Goal: Find specific page/section: Find specific page/section

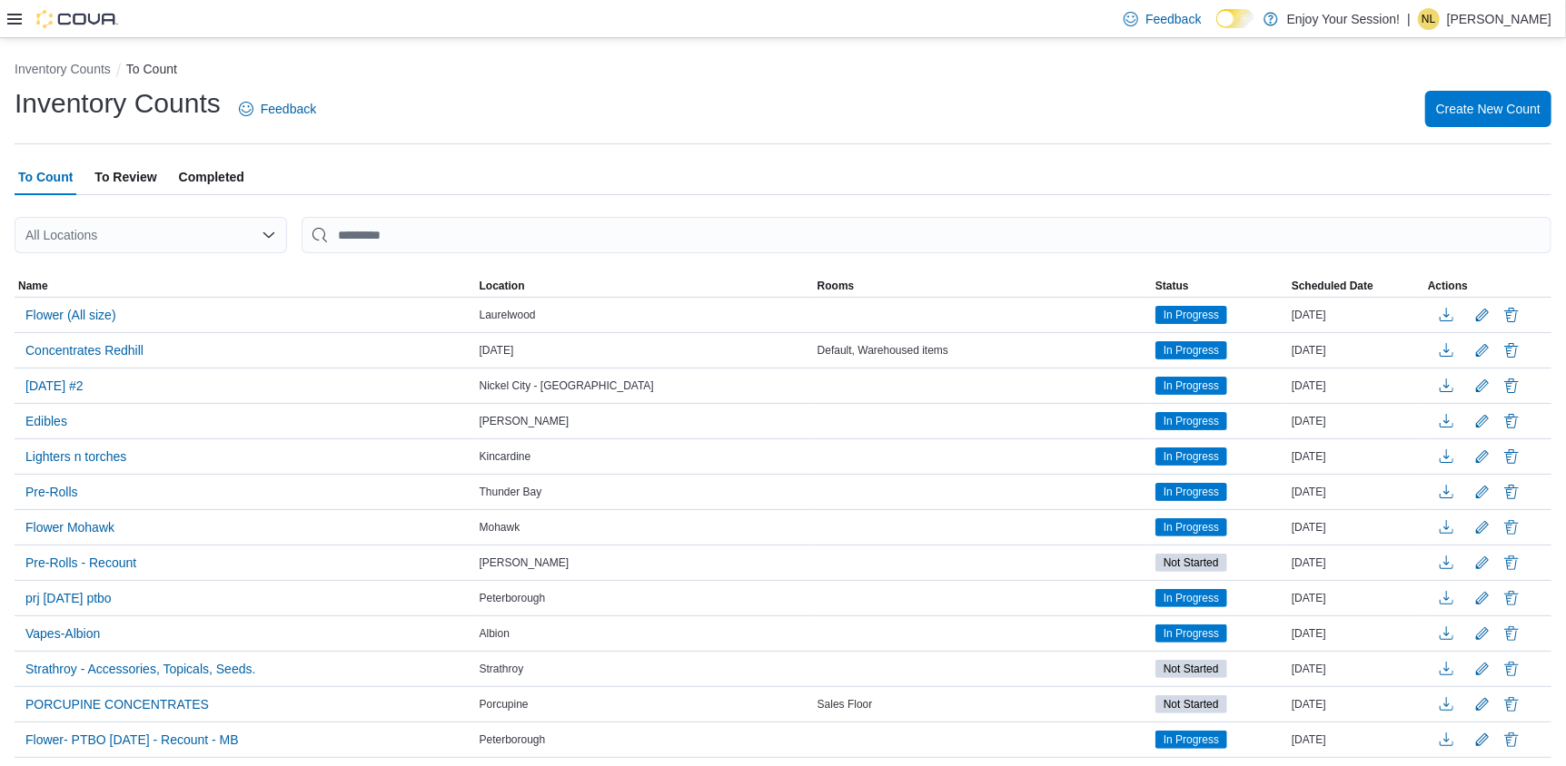
click at [19, 21] on icon at bounding box center [14, 19] width 15 height 15
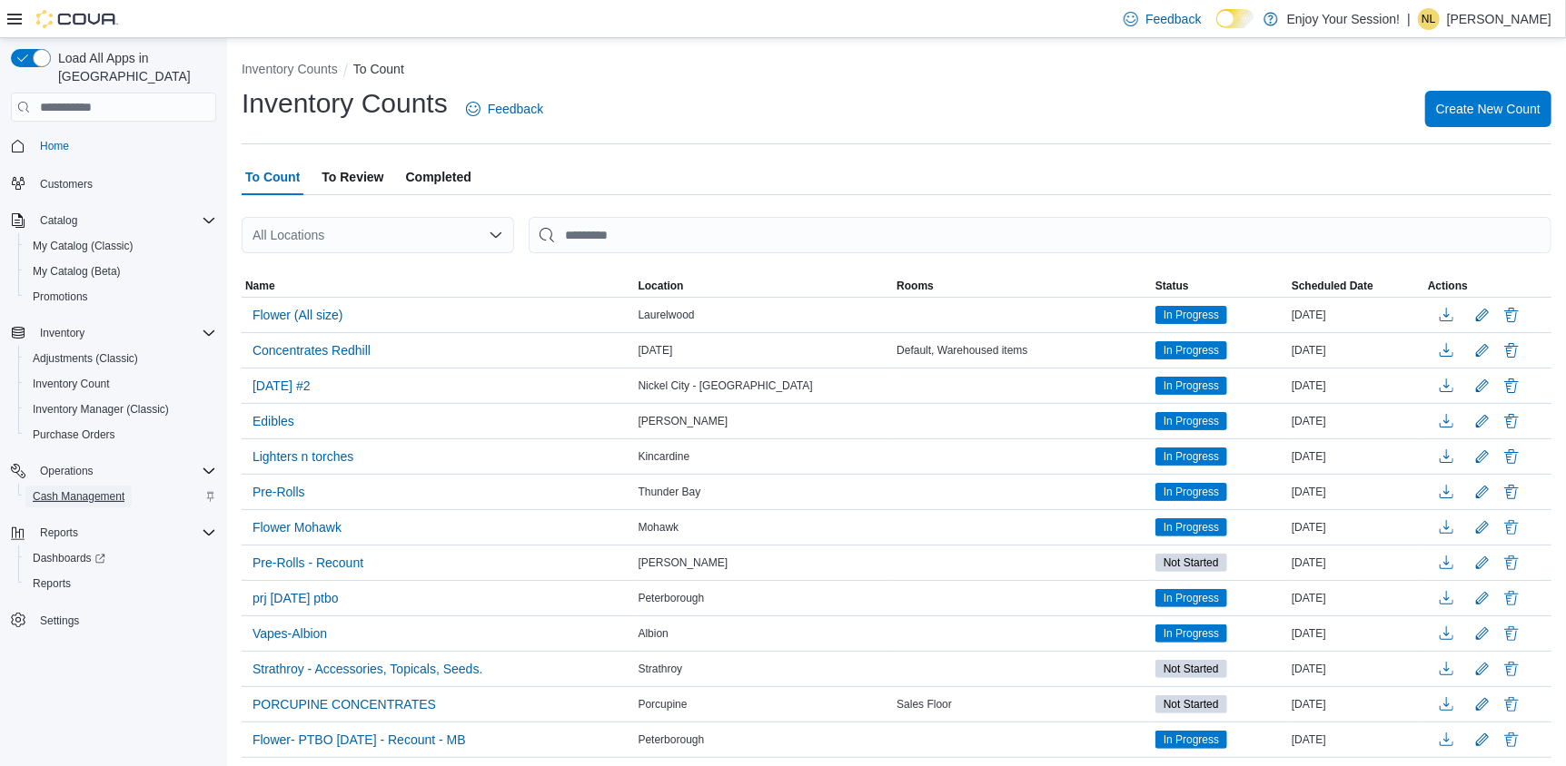
click at [87, 489] on span "Cash Management" at bounding box center [79, 496] width 92 height 15
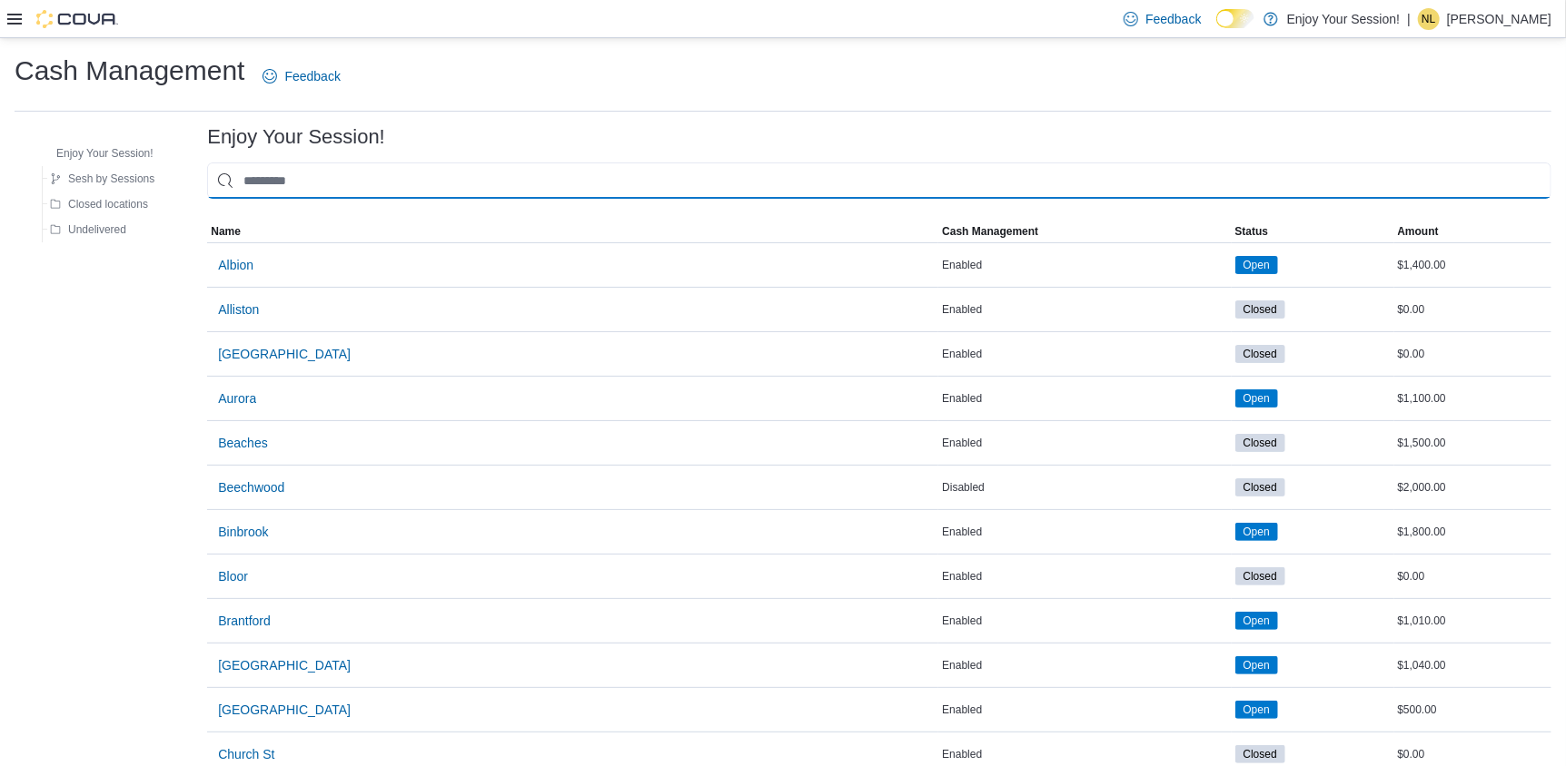
click at [349, 178] on input "This is a search bar. As you type, the results lower in the page will automatic…" at bounding box center [879, 181] width 1344 height 36
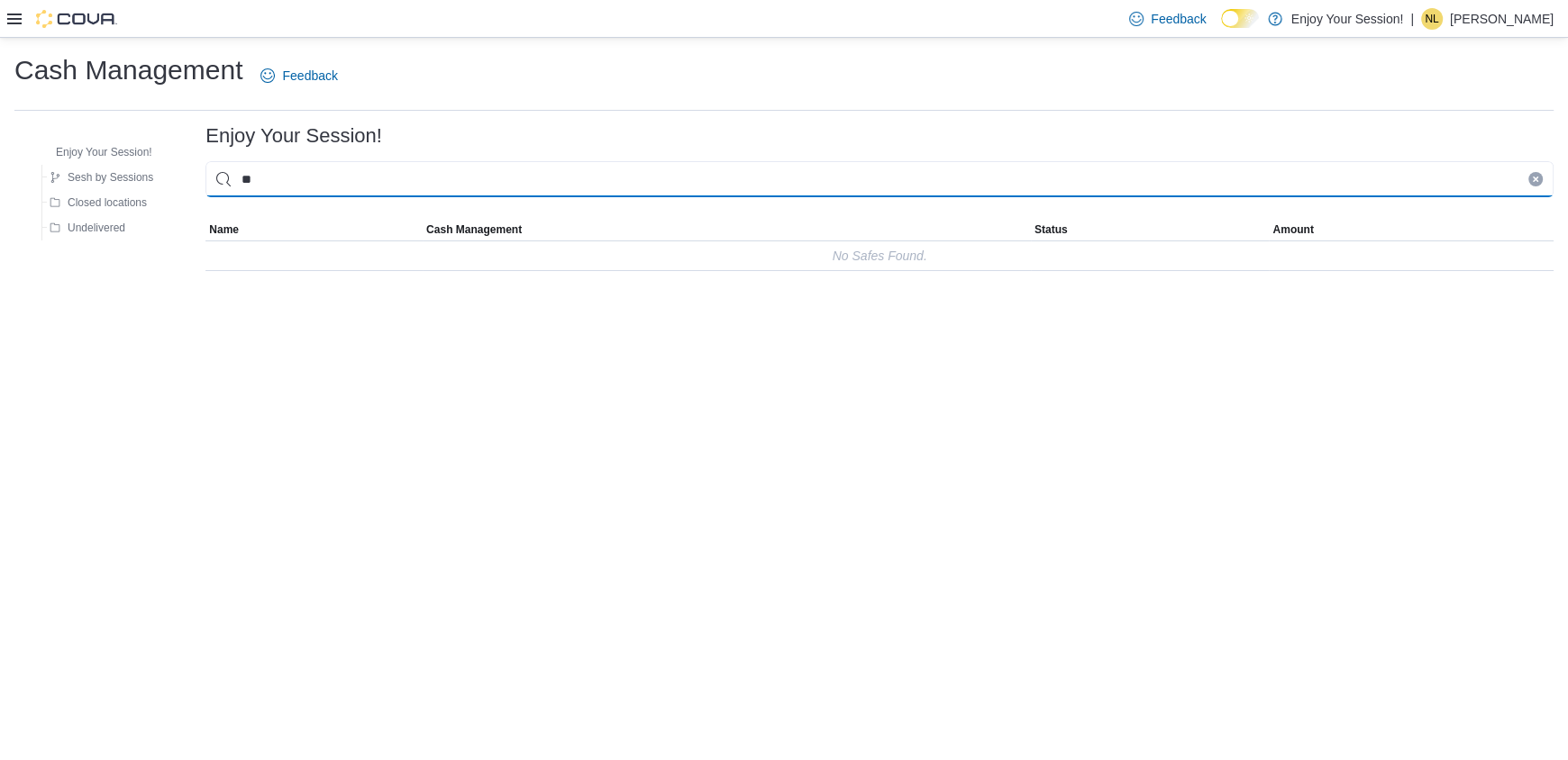
type input "*"
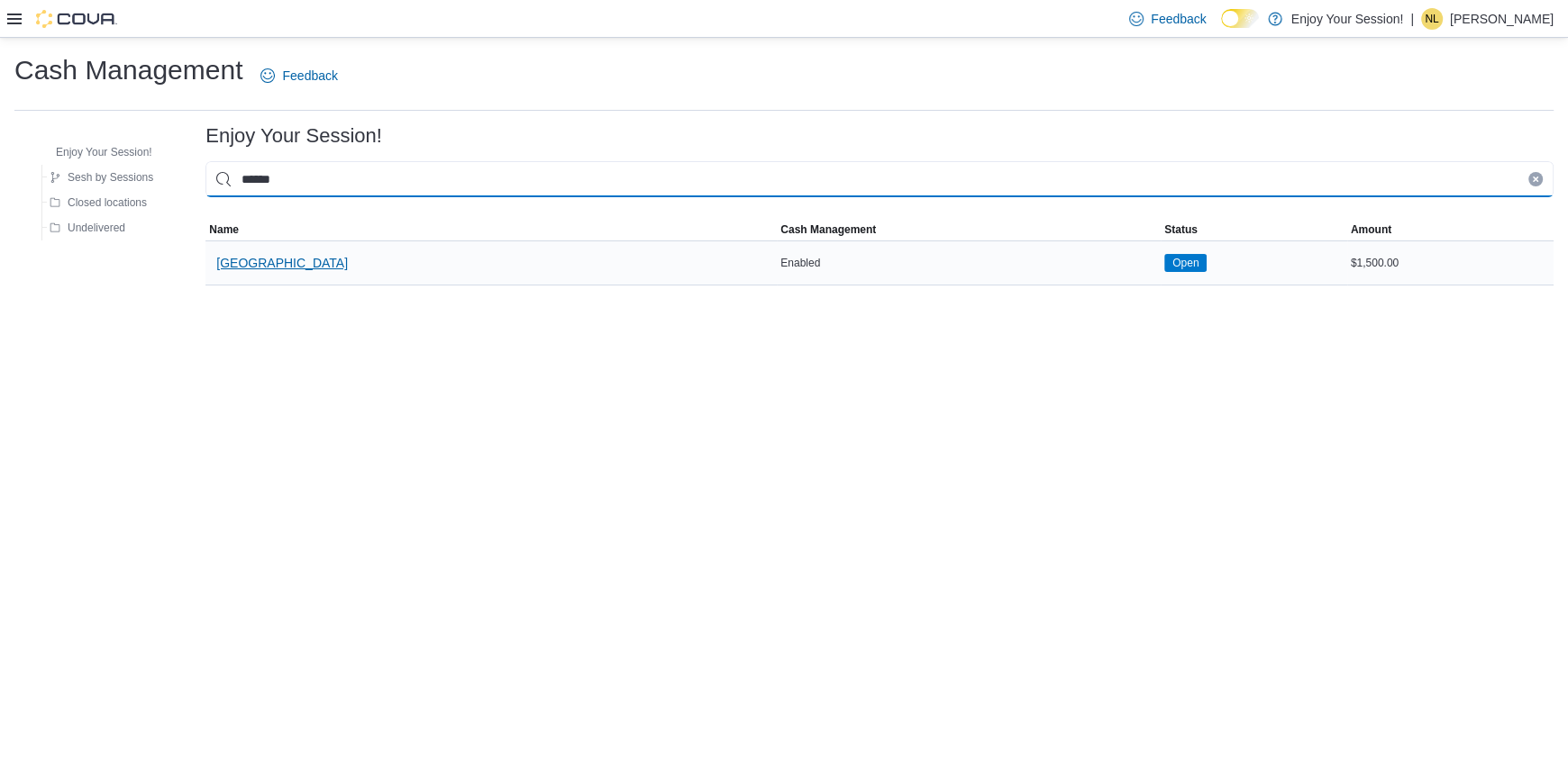
type input "******"
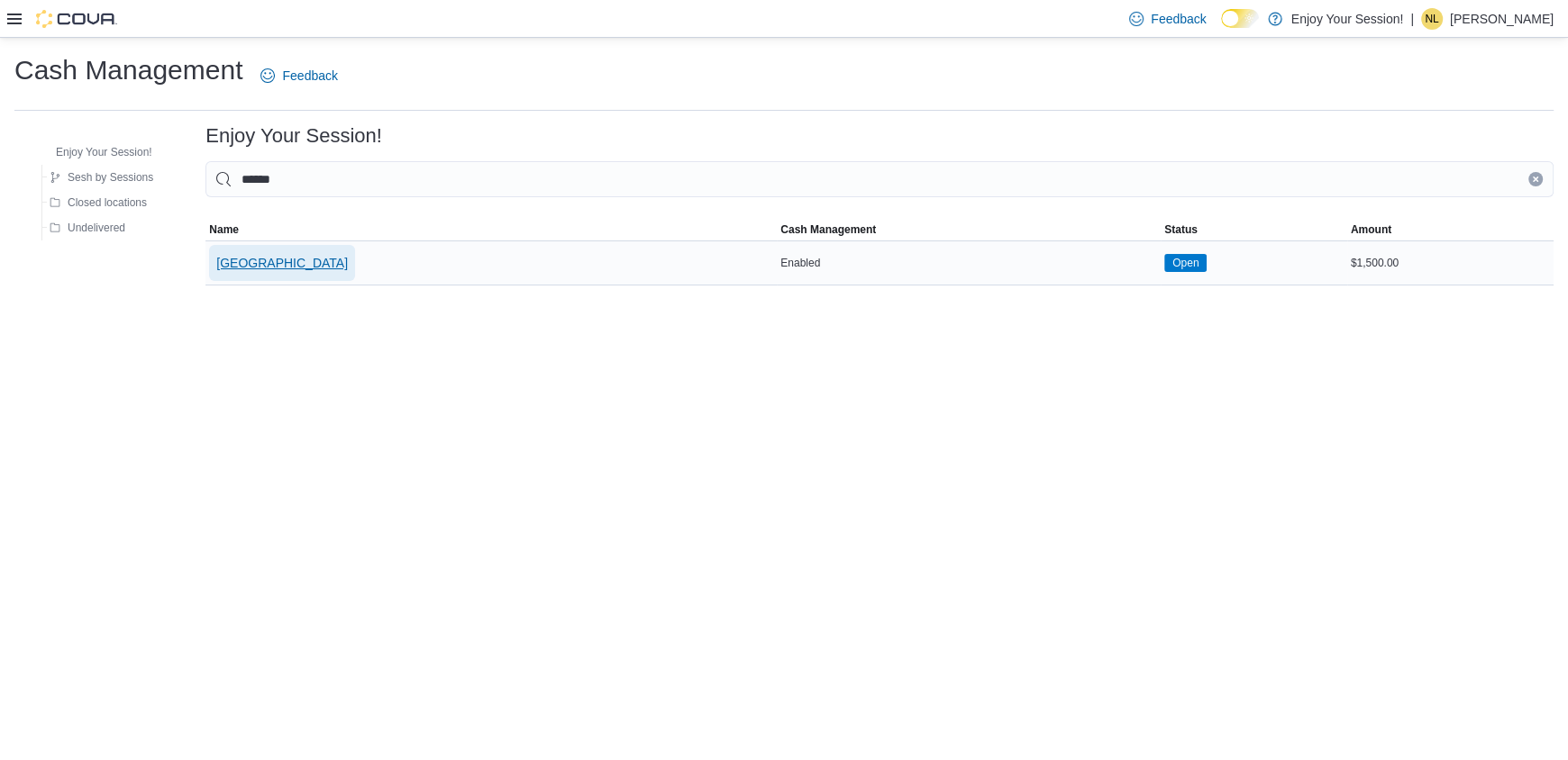
click at [237, 274] on span "[GEOGRAPHIC_DATA]" at bounding box center [282, 263] width 132 height 36
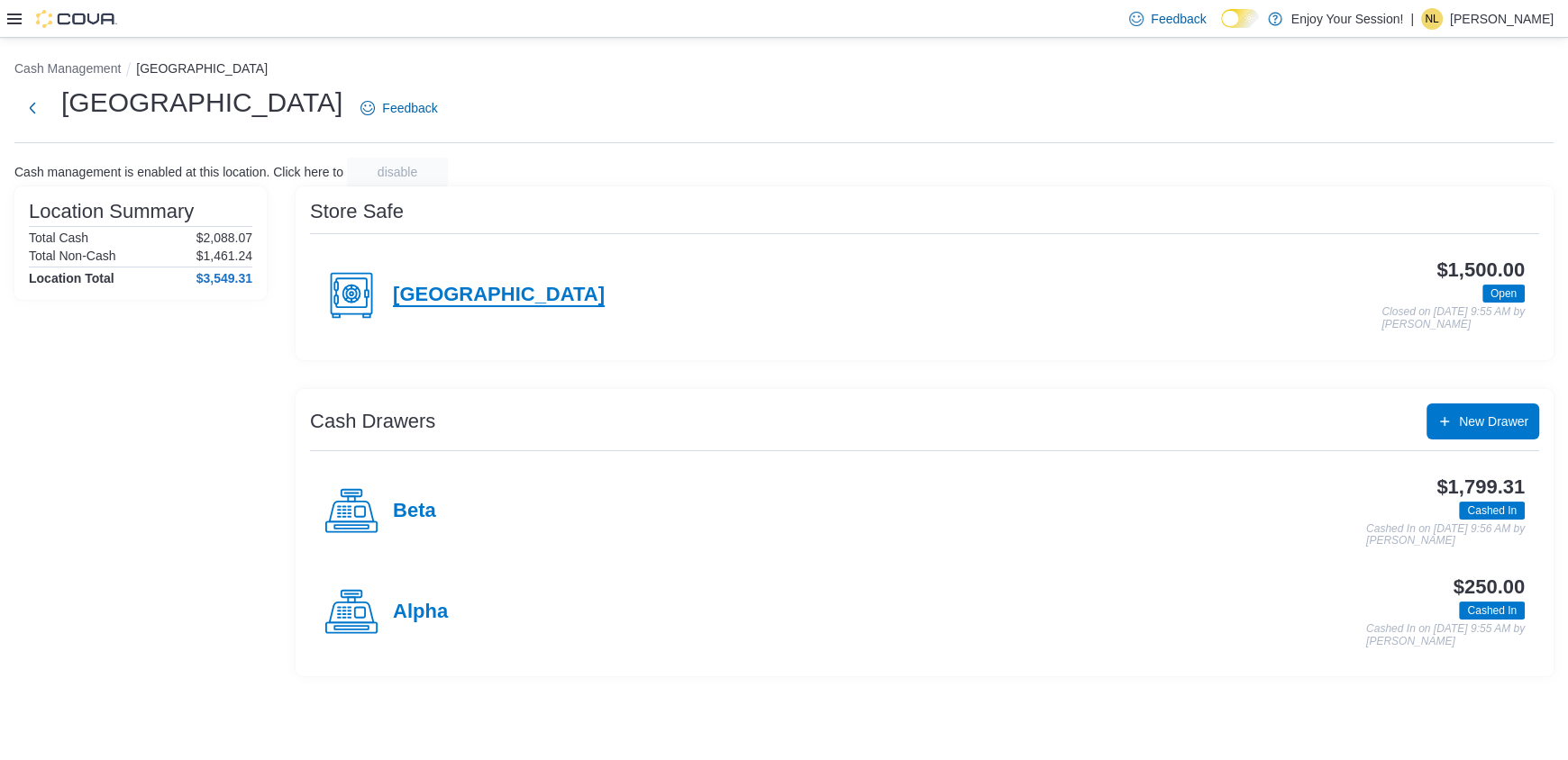
click at [432, 298] on h4 "[GEOGRAPHIC_DATA]" at bounding box center [498, 296] width 211 height 24
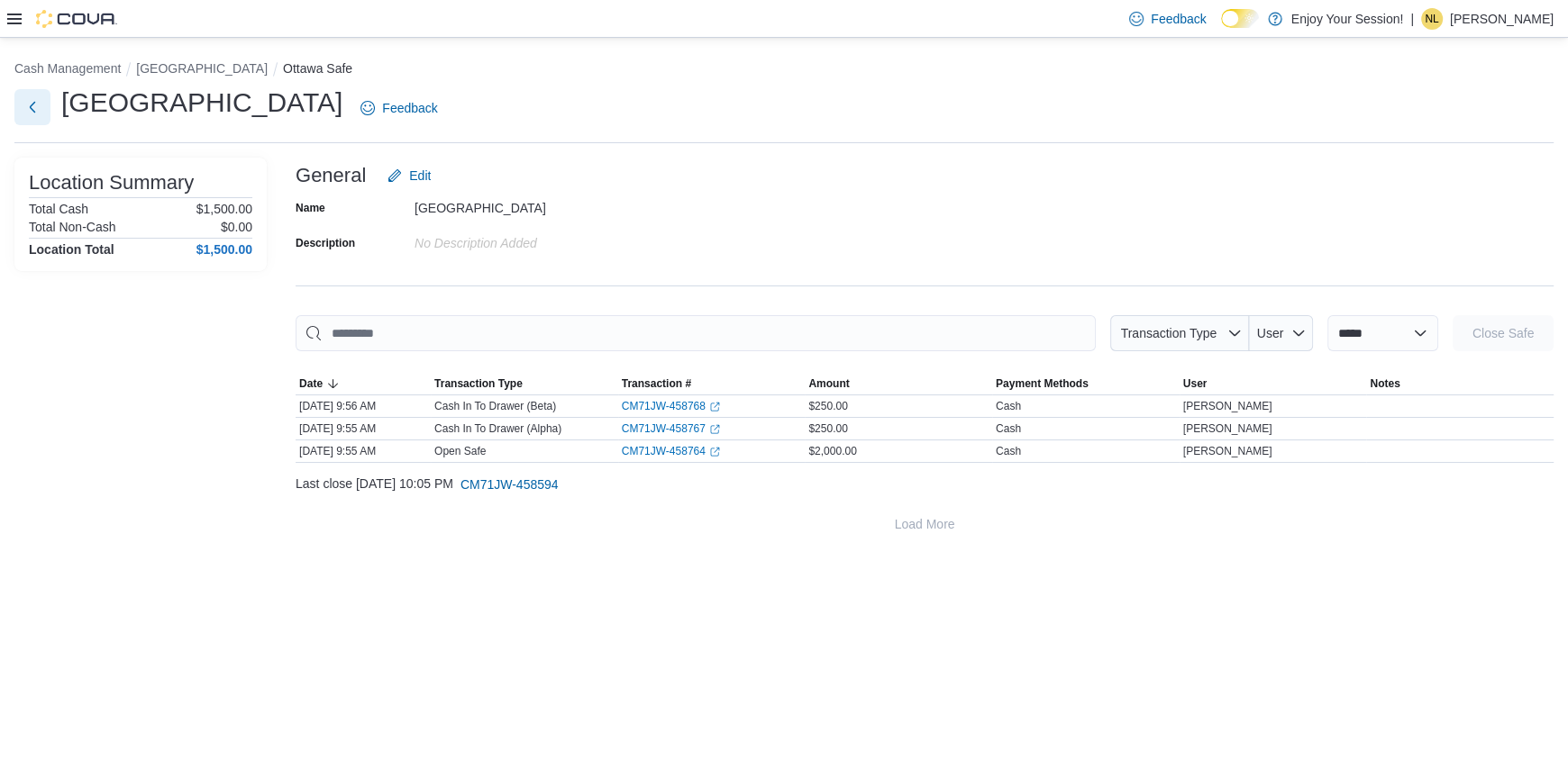
click at [35, 105] on button "Next" at bounding box center [33, 107] width 36 height 36
